Goal: Task Accomplishment & Management: Use online tool/utility

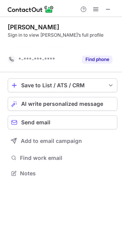
scroll to position [3, 4]
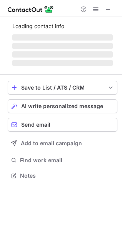
scroll to position [180, 122]
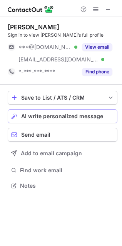
click at [15, 118] on span at bounding box center [14, 116] width 6 height 6
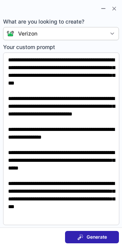
click at [101, 239] on span "Generate" at bounding box center [97, 237] width 20 height 6
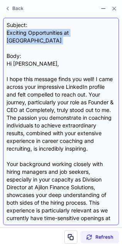
drag, startPoint x: 6, startPoint y: 30, endPoint x: 112, endPoint y: 39, distance: 106.1
click at [112, 39] on div "Subject: Exciting Opportunities at Verizon Body: Hi Sarah, I hope this message …" at bounding box center [61, 121] width 109 height 200
copy div "Exciting Opportunities at [GEOGRAPHIC_DATA]"
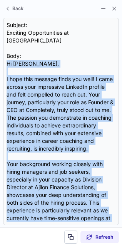
scroll to position [201, 0]
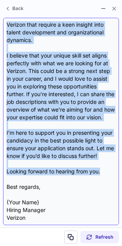
drag, startPoint x: 7, startPoint y: 54, endPoint x: 113, endPoint y: 174, distance: 160.0
click at [113, 174] on div "Subject: Exciting Opportunities at Verizon Body: Hi Sarah, I hope this message …" at bounding box center [61, 121] width 109 height 200
copy div "Hi Sarah, I hope this message finds you well! I came across your impressive Lin…"
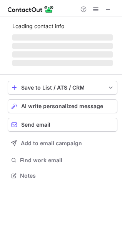
scroll to position [168, 122]
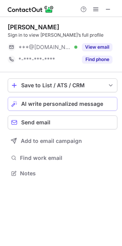
click at [27, 105] on span "AI write personalized message" at bounding box center [62, 104] width 82 height 6
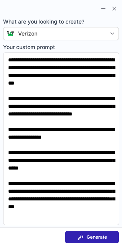
click at [93, 239] on span "Generate" at bounding box center [97, 237] width 20 height 6
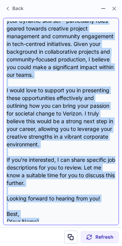
scroll to position [178, 0]
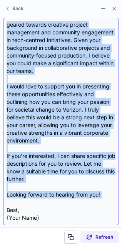
drag, startPoint x: 6, startPoint y: 56, endPoint x: 84, endPoint y: 193, distance: 157.8
click at [84, 193] on div "Subject: Exciting Opportunities at Verizon Body: Hi Lina, I hope this message f…" at bounding box center [61, 121] width 109 height 200
copy div "Hi Lina, I hope this message finds you well! I recently came across your profil…"
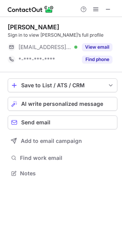
scroll to position [168, 122]
click at [101, 99] on button "AI write personalized message" at bounding box center [63, 104] width 110 height 14
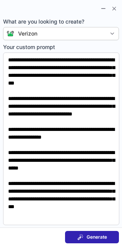
click at [78, 237] on span at bounding box center [81, 237] width 6 height 6
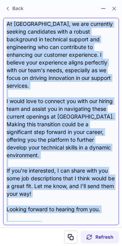
scroll to position [201, 0]
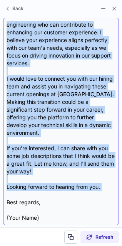
drag, startPoint x: 6, startPoint y: 56, endPoint x: 81, endPoint y: 179, distance: 144.4
click at [81, 179] on div "Subject: Exciting Opportunities at Verizon Body: Hi Mariana, I hope this messag…" at bounding box center [61, 121] width 116 height 207
copy div "Hi Mariana, I hope this message finds you well! I came across your profile on L…"
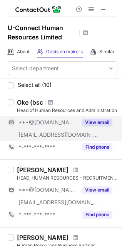
click at [92, 123] on button "View email" at bounding box center [97, 122] width 30 height 8
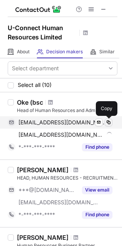
click at [110, 123] on span at bounding box center [109, 122] width 6 height 6
click at [35, 125] on span "[EMAIL_ADDRESS][DOMAIN_NAME]" at bounding box center [63, 122] width 88 height 7
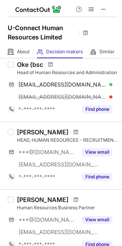
scroll to position [8, 0]
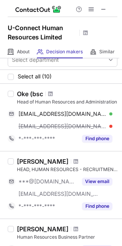
click at [45, 94] on div at bounding box center [50, 93] width 10 height 5
drag, startPoint x: 45, startPoint y: 94, endPoint x: 51, endPoint y: 91, distance: 6.2
click at [51, 91] on div at bounding box center [50, 93] width 10 height 5
click at [51, 91] on span at bounding box center [50, 94] width 5 height 6
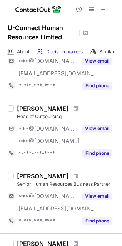
scroll to position [453, 0]
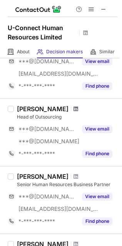
click at [74, 108] on span at bounding box center [76, 109] width 5 height 6
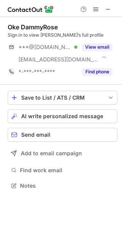
scroll to position [180, 122]
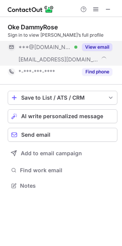
click at [98, 49] on button "View email" at bounding box center [97, 47] width 30 height 8
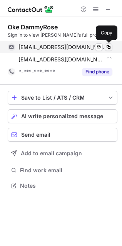
click at [109, 46] on span at bounding box center [109, 47] width 6 height 6
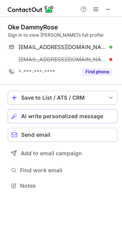
click at [57, 115] on span "AI write personalized message" at bounding box center [62, 116] width 82 height 6
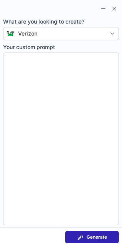
type textarea "**********"
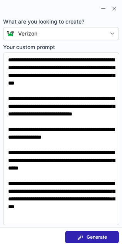
click at [87, 231] on button "Generate" at bounding box center [92, 237] width 54 height 12
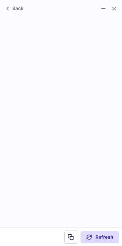
scroll to position [168, 122]
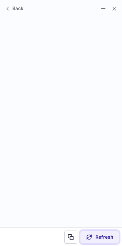
click at [99, 236] on span "Refresh" at bounding box center [105, 237] width 18 height 6
click at [103, 239] on span "Refresh" at bounding box center [105, 237] width 18 height 6
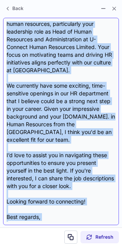
scroll to position [101, 0]
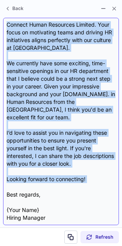
drag, startPoint x: 6, startPoint y: 57, endPoint x: 66, endPoint y: 175, distance: 133.1
click at [66, 175] on div "Subject: Exciting Opportunities at Verizon! Body: Hi Oke, I hope this message f…" at bounding box center [61, 121] width 116 height 207
copy div "Hi Oke, I hope this message finds you well! I came across your LinkedIn profile…"
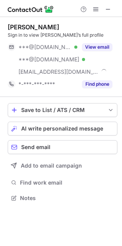
scroll to position [193, 122]
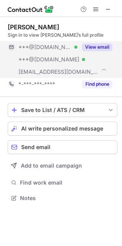
click at [101, 45] on button "View email" at bounding box center [97, 47] width 30 height 8
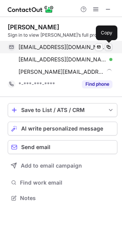
click at [111, 45] on span at bounding box center [109, 47] width 6 height 6
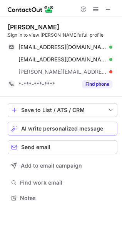
click at [61, 130] on span "AI write personalized message" at bounding box center [62, 128] width 82 height 6
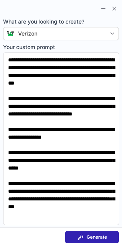
click at [83, 239] on span at bounding box center [81, 237] width 6 height 6
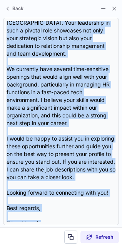
scroll to position [193, 0]
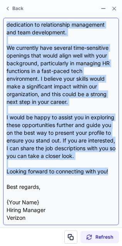
drag, startPoint x: 7, startPoint y: 56, endPoint x: 111, endPoint y: 173, distance: 156.5
click at [111, 173] on div "Subject: Exciting Opportunities at Verizon Body: Hi [PERSON_NAME], I hope this …" at bounding box center [61, 121] width 109 height 200
click at [43, 159] on div "Subject: Exciting Opportunities at Verizon Body: Hi [PERSON_NAME], I hope this …" at bounding box center [61, 121] width 109 height 200
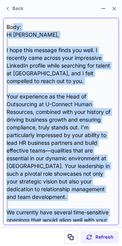
scroll to position [0, 0]
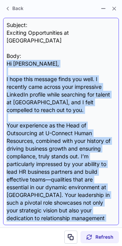
drag, startPoint x: 109, startPoint y: 168, endPoint x: 5, endPoint y: 59, distance: 150.8
click at [5, 59] on div "Subject: Exciting Opportunities at Verizon Body: Hi [PERSON_NAME], I hope this …" at bounding box center [61, 121] width 116 height 207
copy div "Lo Ipsumd, S amet cons adipisc elits doe temp. I utlabore etdo magnaa enim admi…"
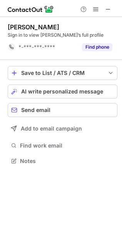
scroll to position [3, 3]
click at [51, 93] on span "AI write personalized message" at bounding box center [62, 91] width 82 height 6
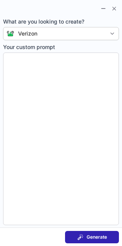
type textarea "**********"
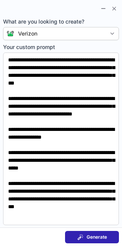
click at [90, 236] on span "Generate" at bounding box center [97, 237] width 20 height 6
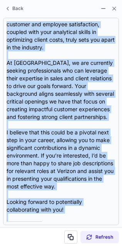
scroll to position [155, 0]
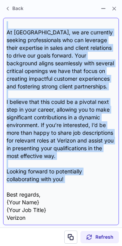
drag, startPoint x: 6, startPoint y: 54, endPoint x: 74, endPoint y: 182, distance: 145.7
click at [74, 182] on div "Subject: Exciting Opportunities at Verizon Body: Hi Mirko, I hope this message …" at bounding box center [61, 121] width 116 height 207
copy div "Hi Mirko, I hope this message finds you well! My name is {Your Name}, and I’m a…"
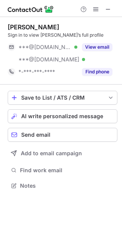
scroll to position [180, 122]
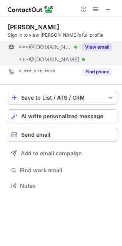
click at [105, 47] on button "View email" at bounding box center [97, 47] width 30 height 8
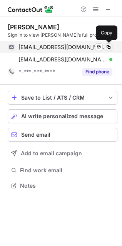
click at [110, 47] on span at bounding box center [109, 47] width 6 height 6
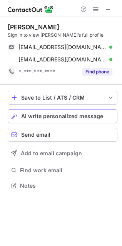
click at [90, 118] on span "AI write personalized message" at bounding box center [62, 116] width 82 height 6
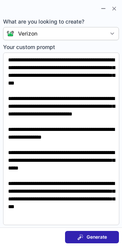
click at [93, 239] on span "Generate" at bounding box center [97, 237] width 20 height 6
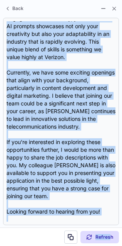
scroll to position [201, 0]
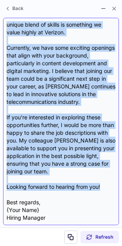
drag, startPoint x: 7, startPoint y: 56, endPoint x: 108, endPoint y: 179, distance: 160.0
click at [108, 179] on div "Subject: Exciting Opportunities at Verizon Body: Hi [PERSON_NAME], I hope this …" at bounding box center [61, 121] width 109 height 200
copy div "Hi [PERSON_NAME], I hope this message finds you well. My name is {Your Name}, a…"
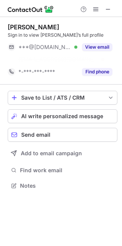
scroll to position [168, 122]
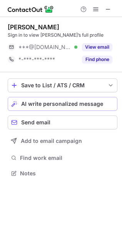
click at [45, 102] on span "AI write personalized message" at bounding box center [62, 104] width 82 height 6
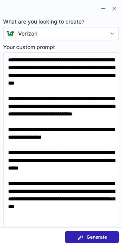
click at [83, 231] on button "Generate" at bounding box center [92, 237] width 54 height 12
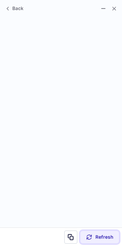
click at [101, 234] on span "Refresh" at bounding box center [105, 237] width 18 height 6
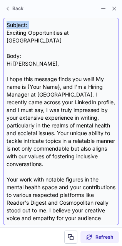
drag, startPoint x: 6, startPoint y: 33, endPoint x: 96, endPoint y: 29, distance: 89.5
click at [96, 29] on div "Subject: Exciting Opportunities at Verizon Body: Hi [PERSON_NAME], I hope this …" at bounding box center [61, 121] width 109 height 200
click at [96, 33] on div "Subject: Exciting Opportunities at Verizon Body: Hi [PERSON_NAME], I hope this …" at bounding box center [61, 121] width 109 height 200
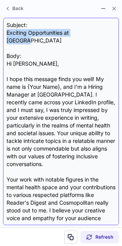
drag, startPoint x: 96, startPoint y: 33, endPoint x: 5, endPoint y: 35, distance: 91.0
click at [5, 35] on div "Subject: Exciting Opportunities at Verizon Body: Hi [PERSON_NAME], I hope this …" at bounding box center [61, 121] width 116 height 207
copy div "Exciting Opportunities at [GEOGRAPHIC_DATA]"
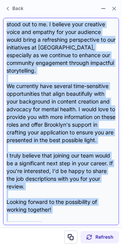
scroll to position [224, 0]
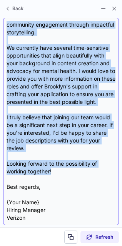
drag, startPoint x: 6, startPoint y: 55, endPoint x: 83, endPoint y: 164, distance: 133.3
click at [83, 164] on div "Subject: Exciting Opportunities at Verizon Body: Hi Mahevash, I hope this messa…" at bounding box center [61, 121] width 109 height 200
copy div "Hi Mahevash, I hope this message finds you well! My name is {Your Name}, and I'…"
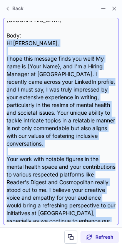
scroll to position [20, 0]
